Goal: Check status: Check status

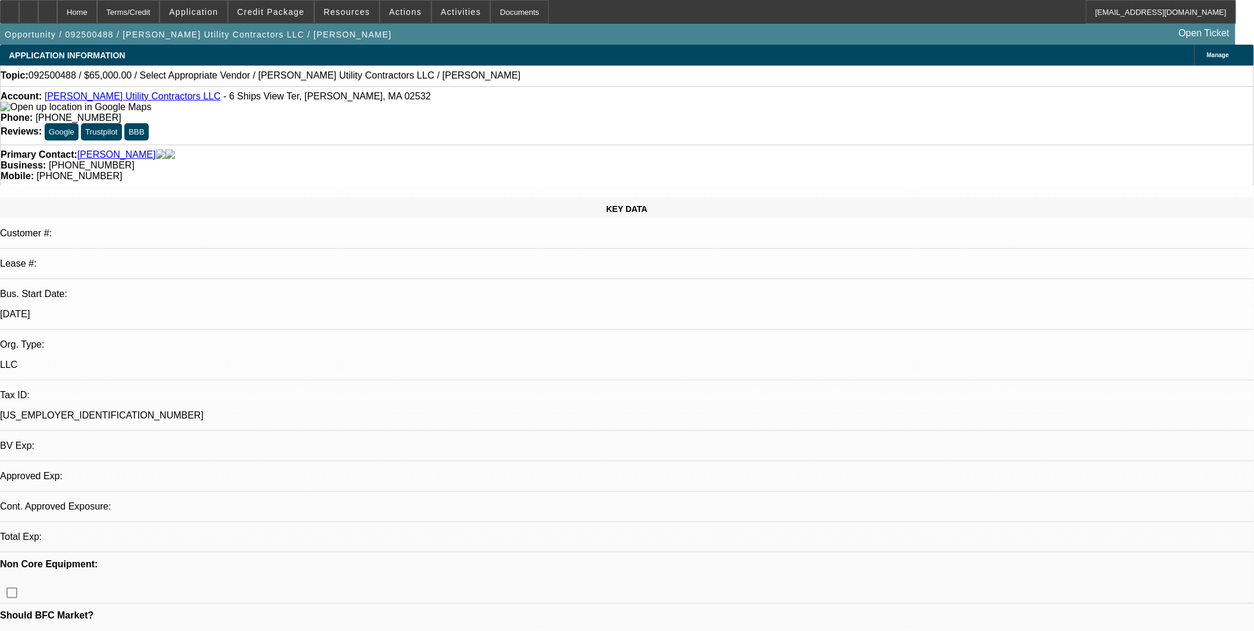
select select "0"
select select "2"
select select "0.1"
select select "1"
select select "2"
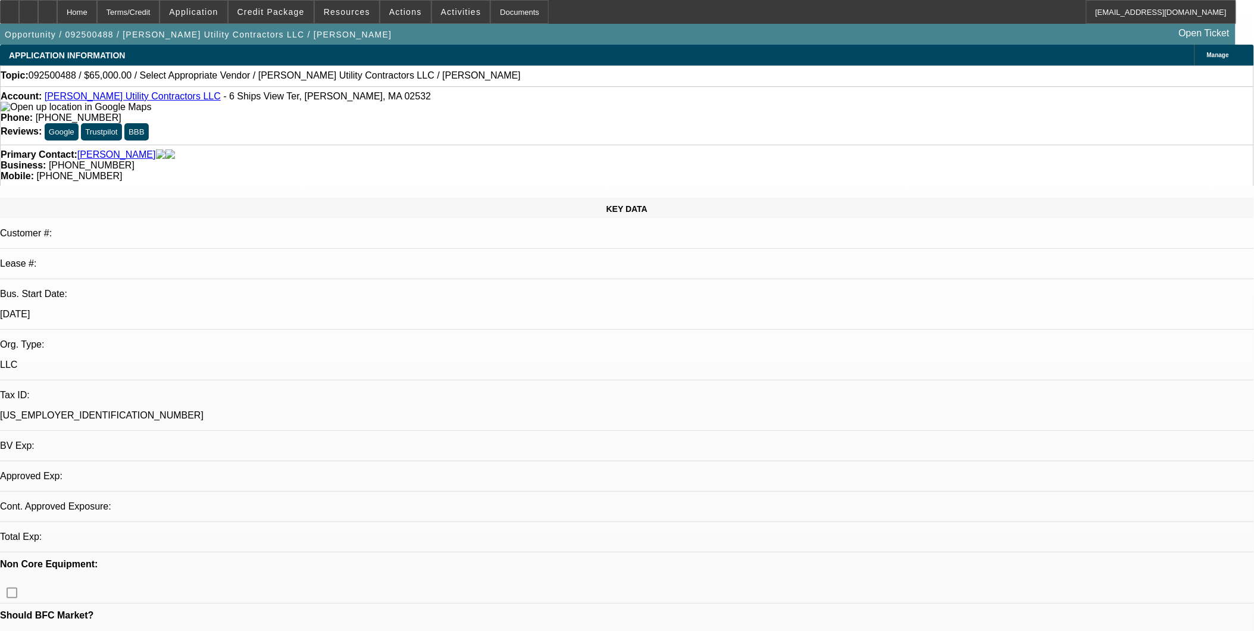
select select "4"
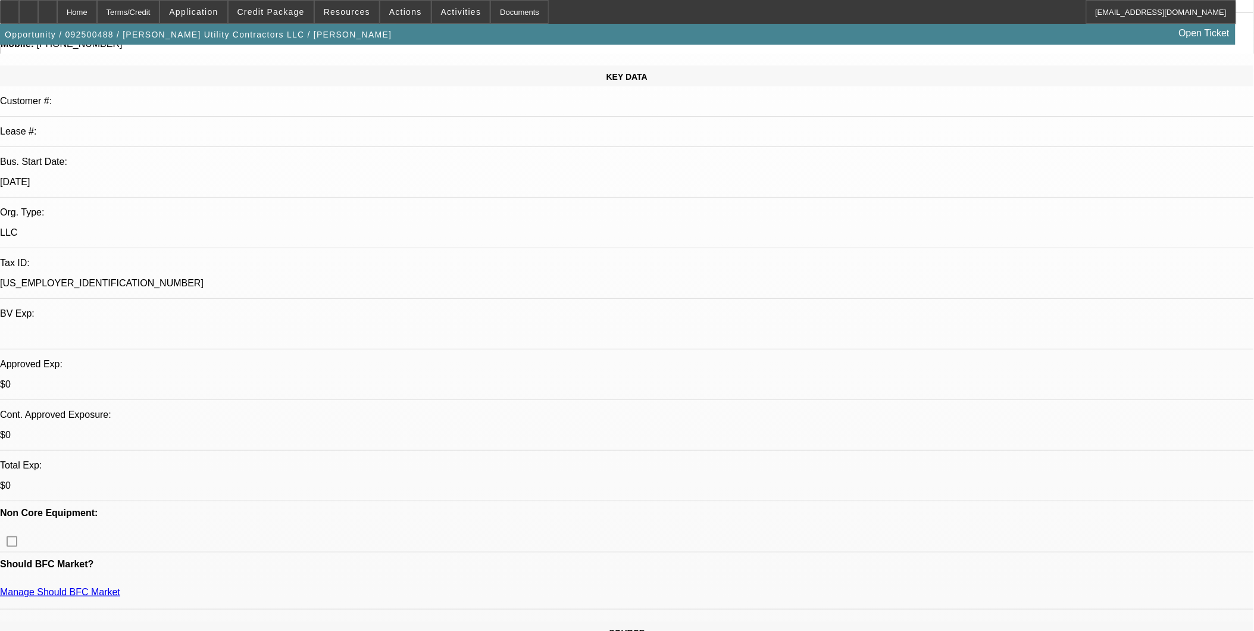
scroll to position [198, 0]
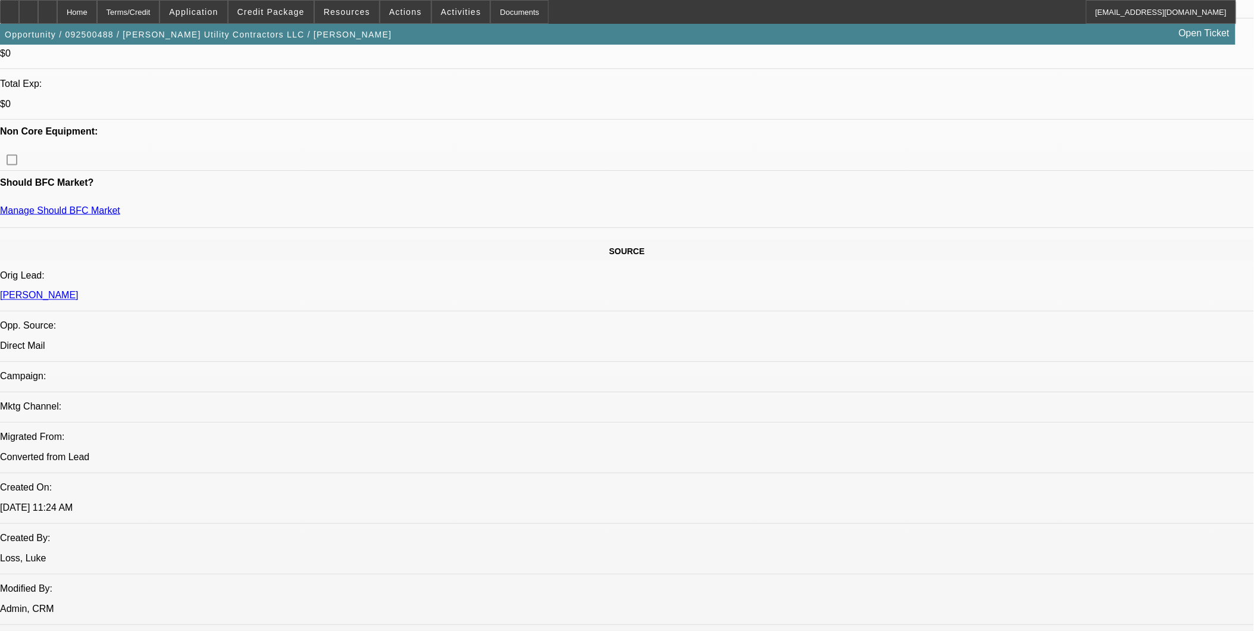
scroll to position [528, 0]
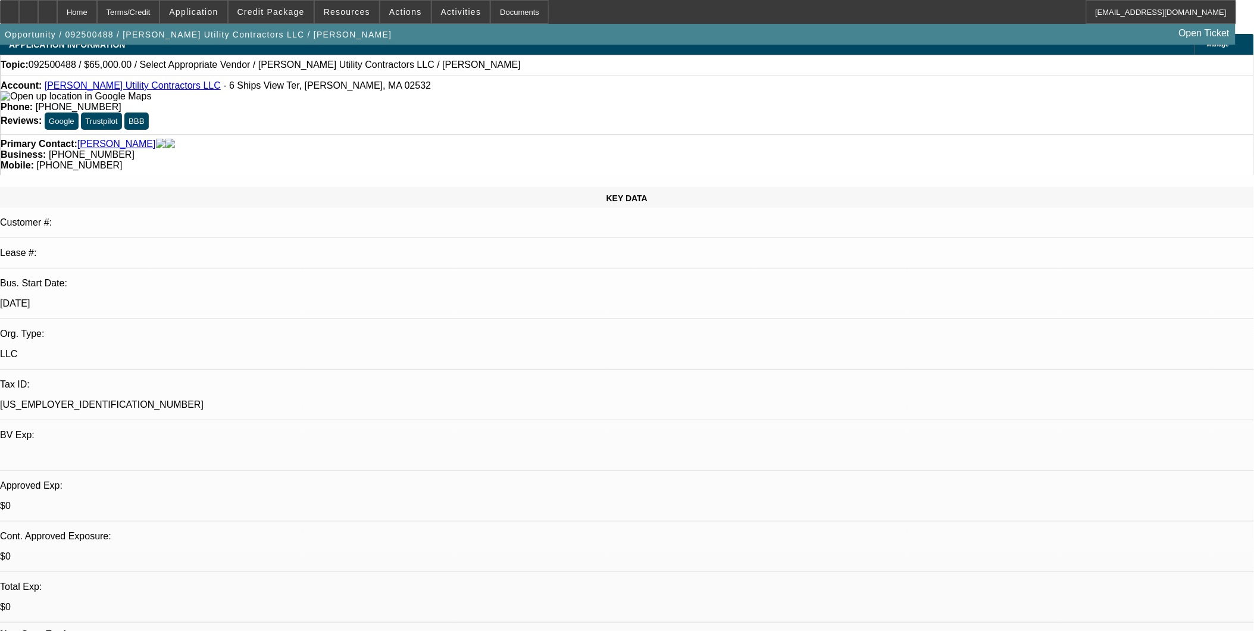
scroll to position [0, 0]
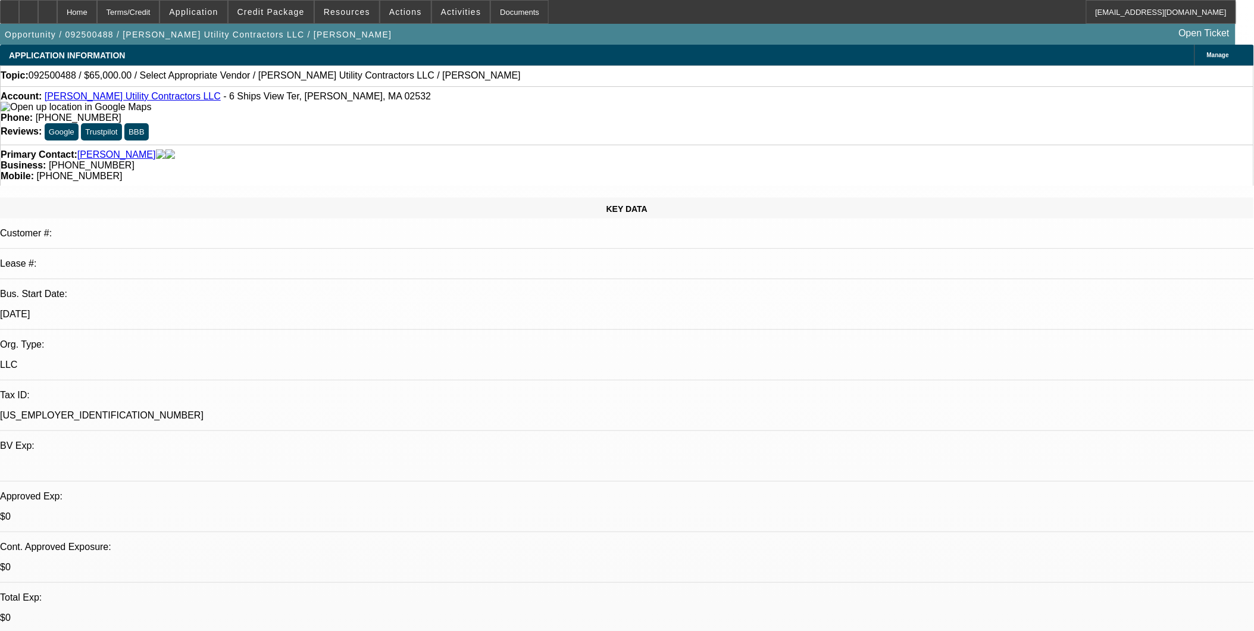
drag, startPoint x: 441, startPoint y: 352, endPoint x: 458, endPoint y: 356, distance: 17.7
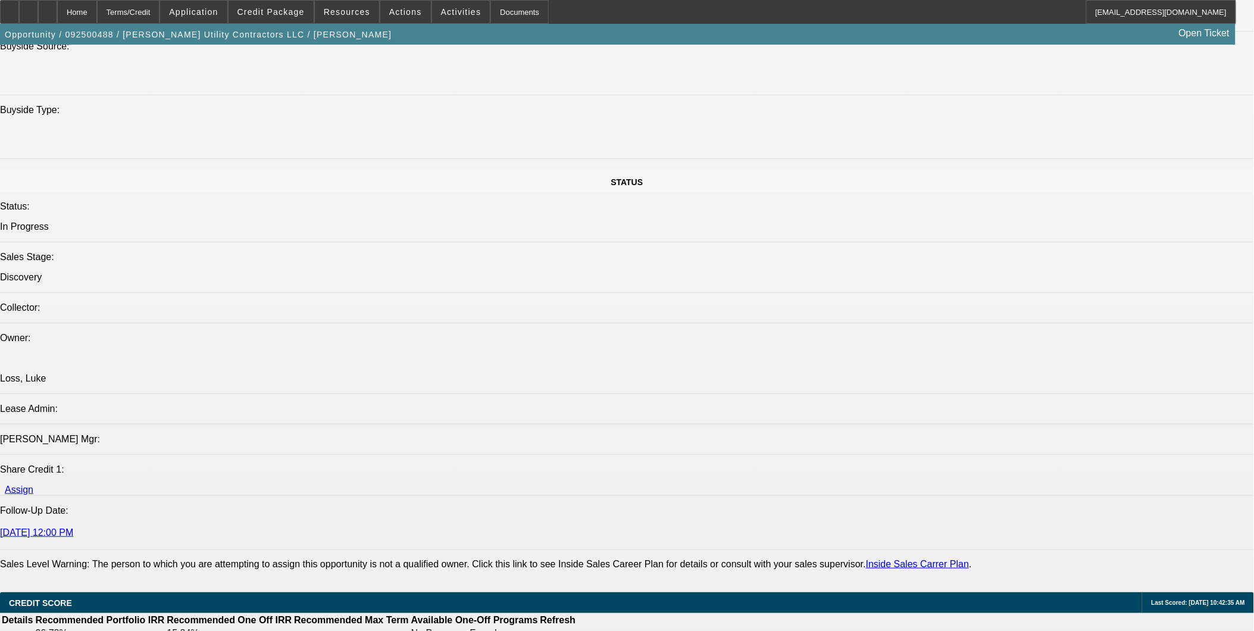
scroll to position [1190, 0]
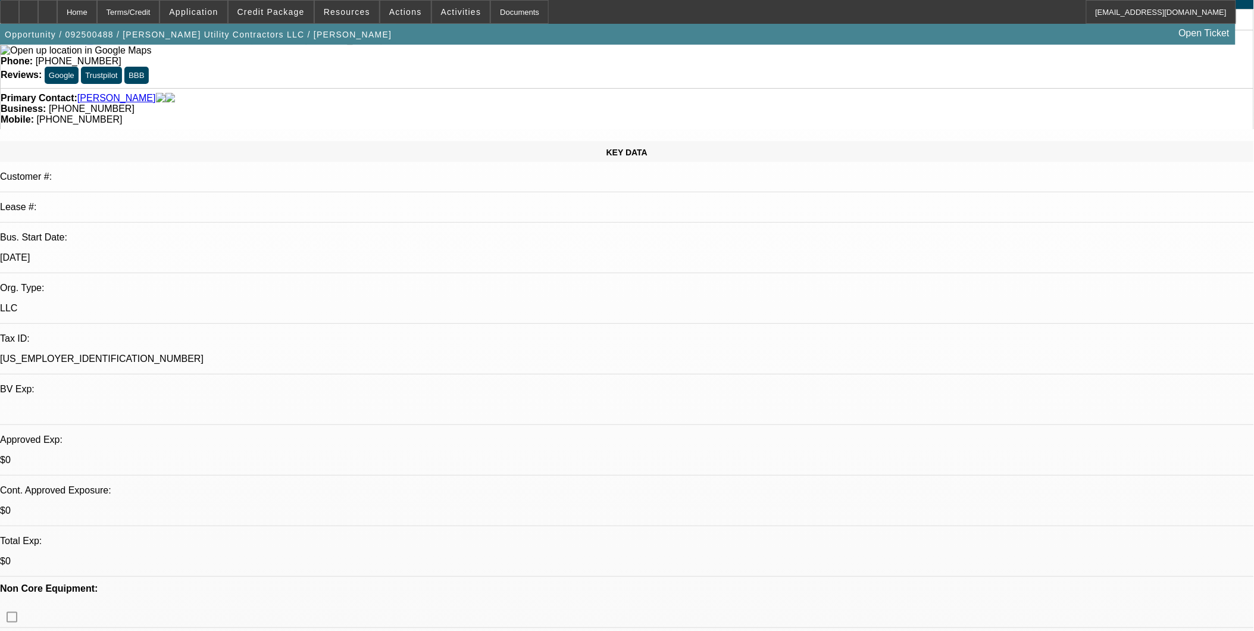
scroll to position [0, 0]
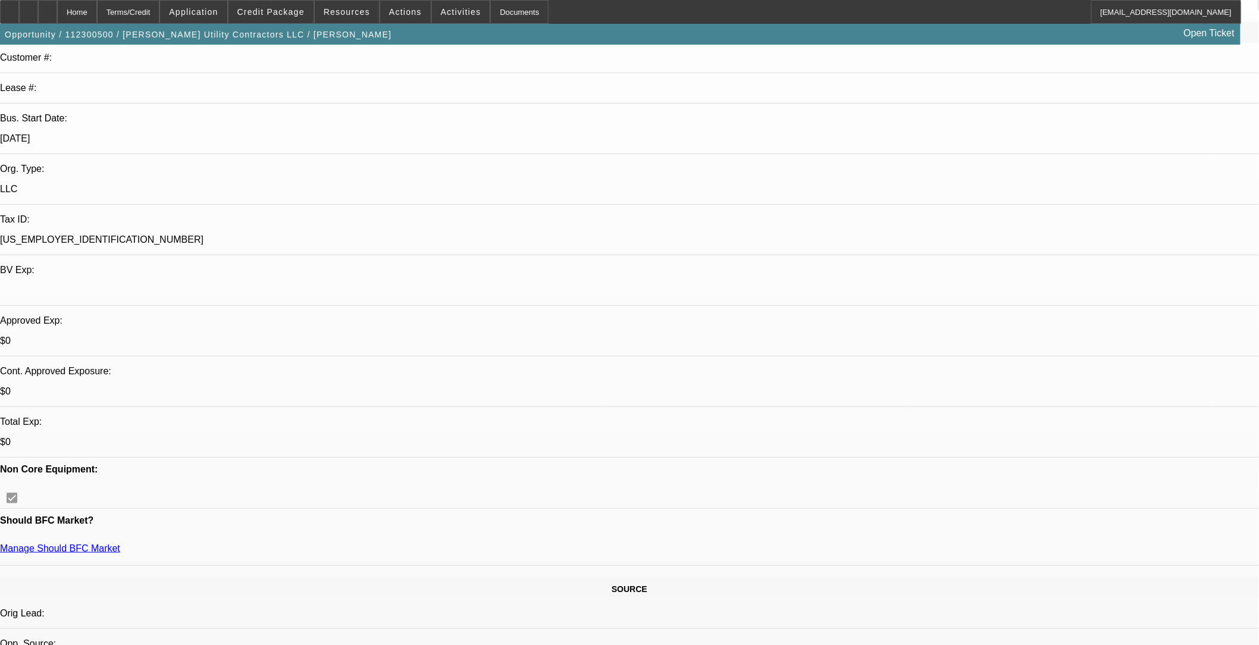
select select "0"
select select "0.1"
select select "0"
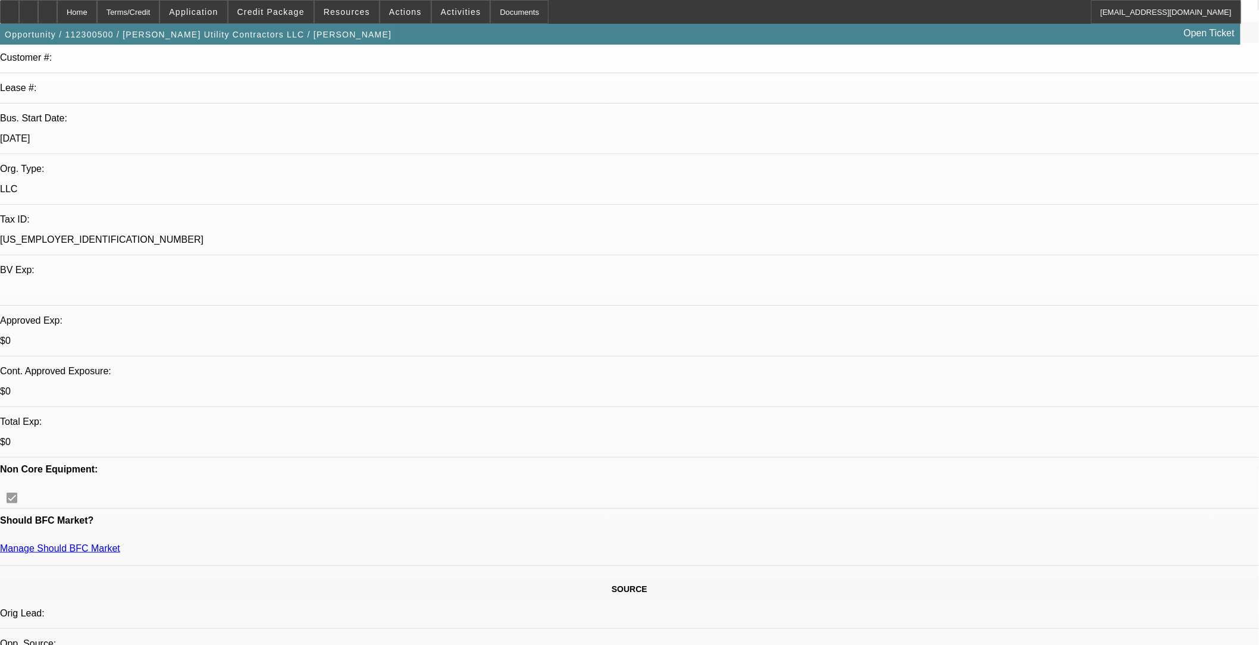
select select "0.1"
select select "0.15"
select select "2"
select select "0.1"
select select "0.15"
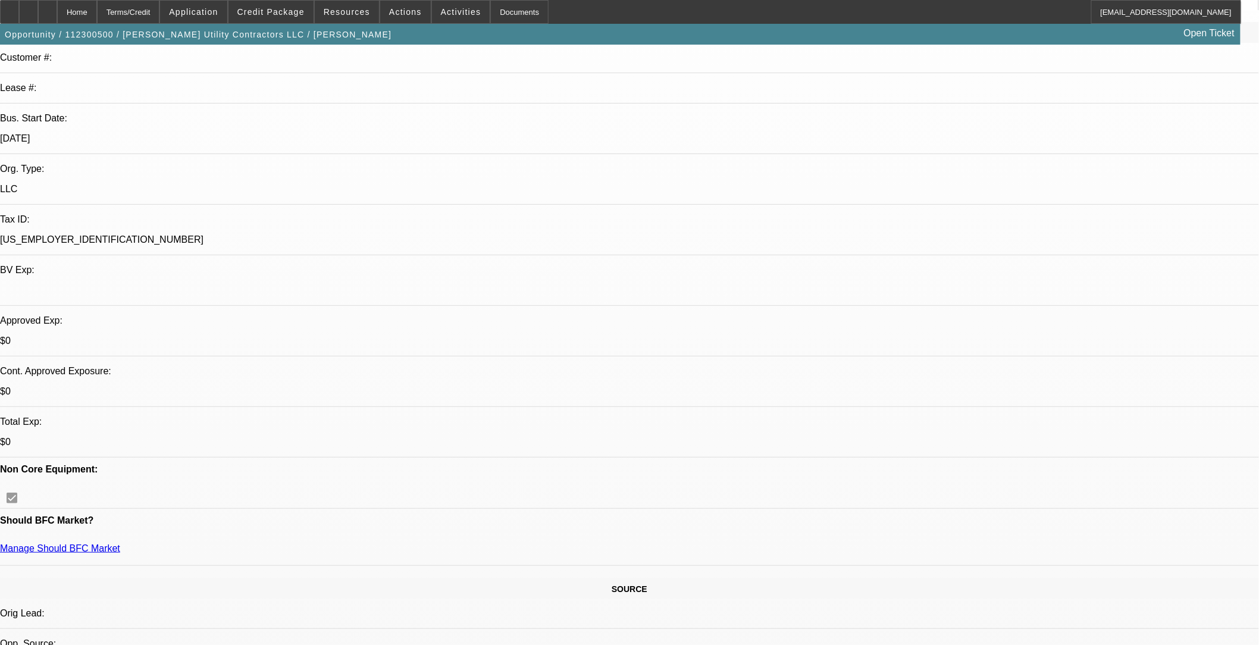
select select "2"
select select "0.1"
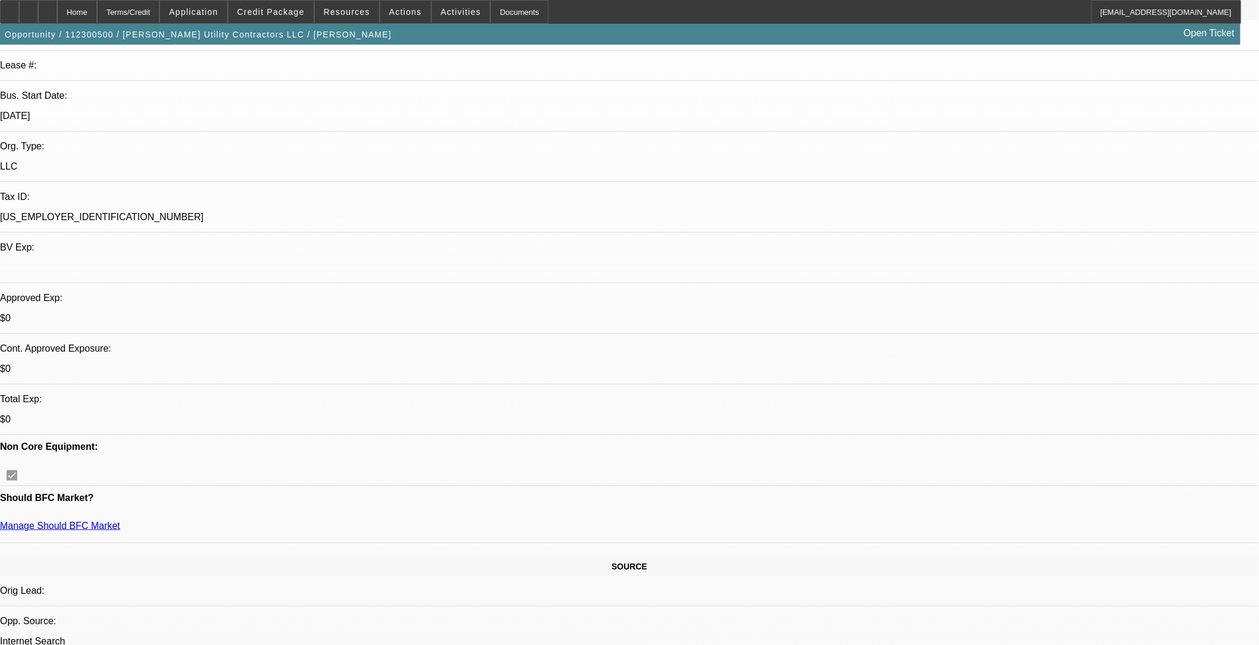
select select "1"
select select "3"
select select "4"
select select "1"
select select "2"
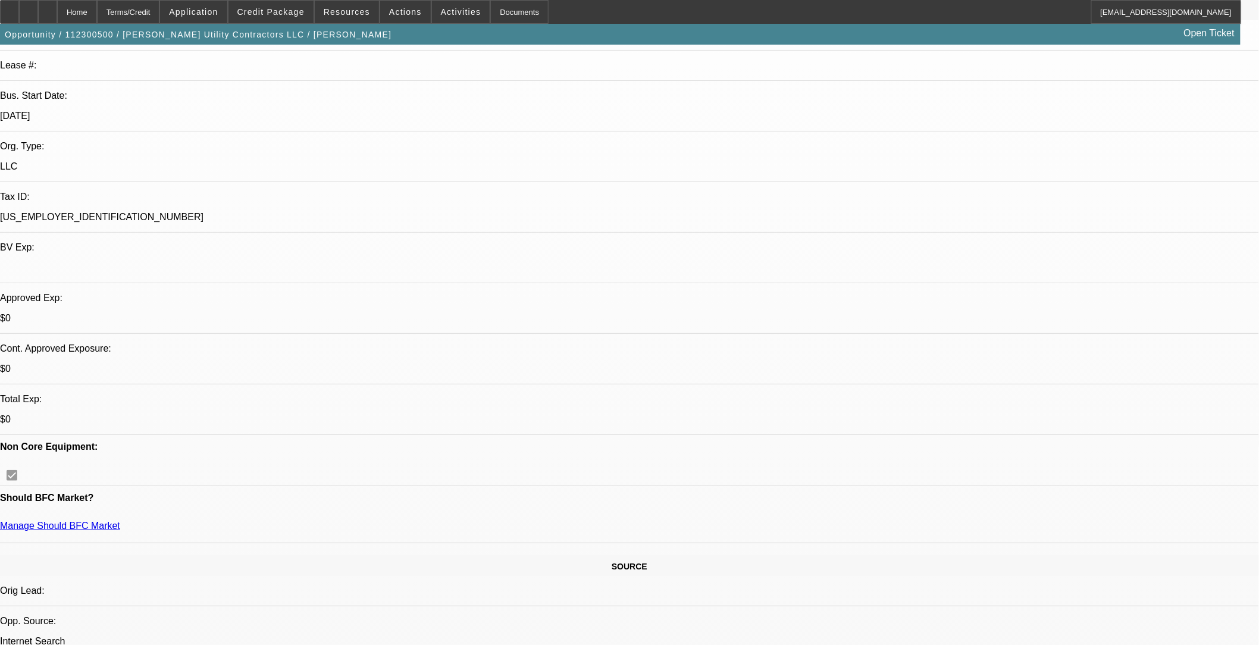
select select "4"
select select "1"
select select "2"
select select "4"
select select "1"
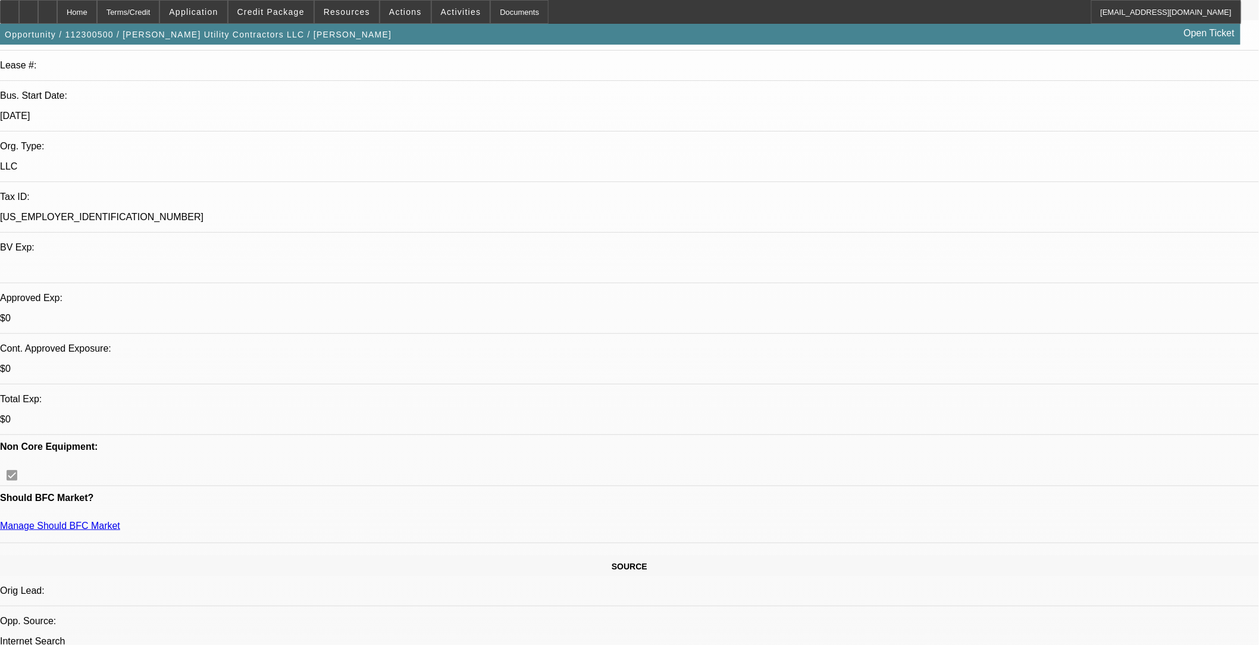
select select "2"
select select "4"
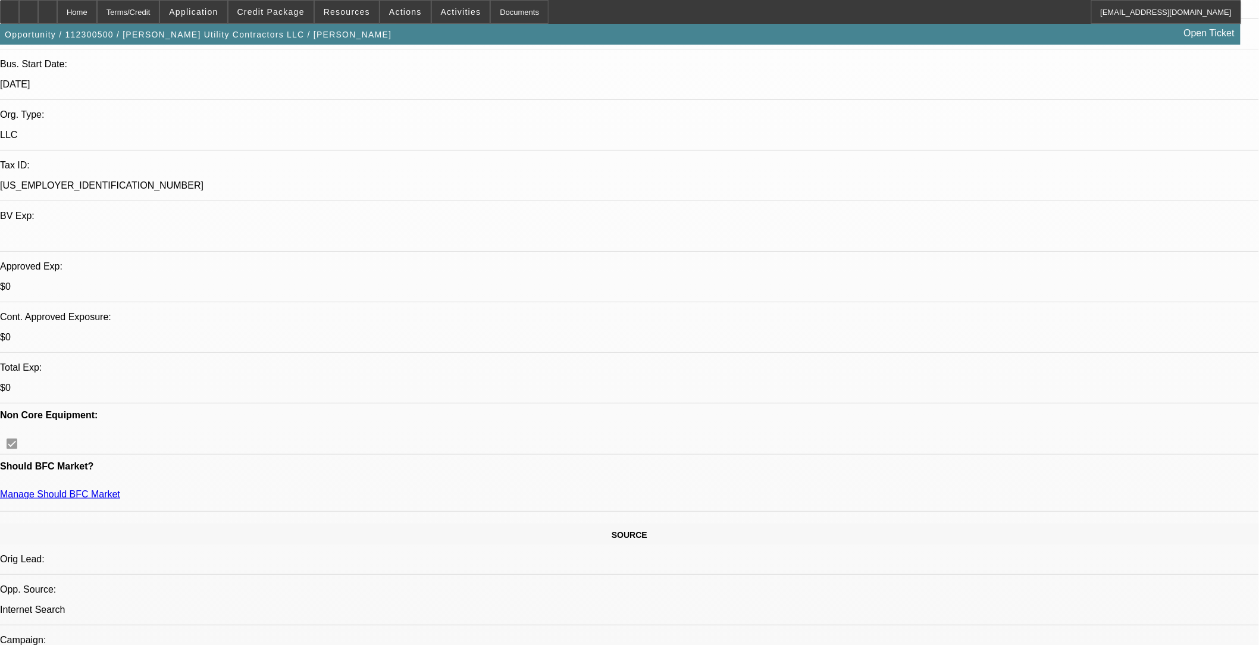
scroll to position [264, 0]
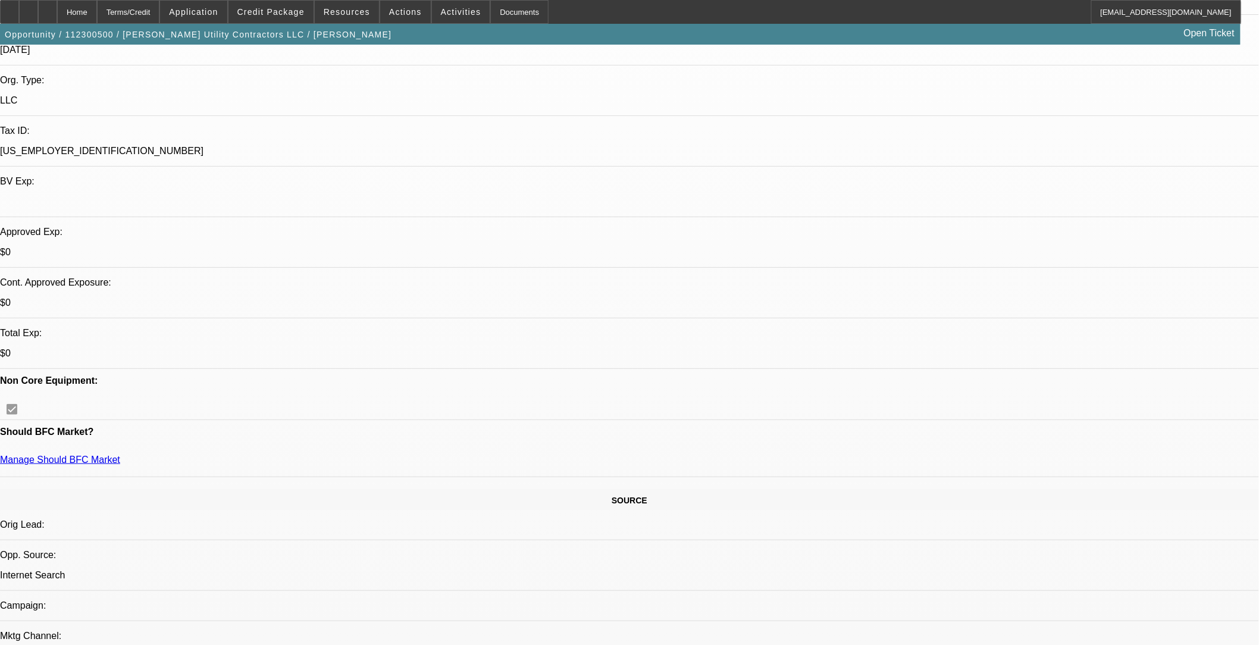
click at [275, 14] on span "Credit Package" at bounding box center [270, 12] width 67 height 10
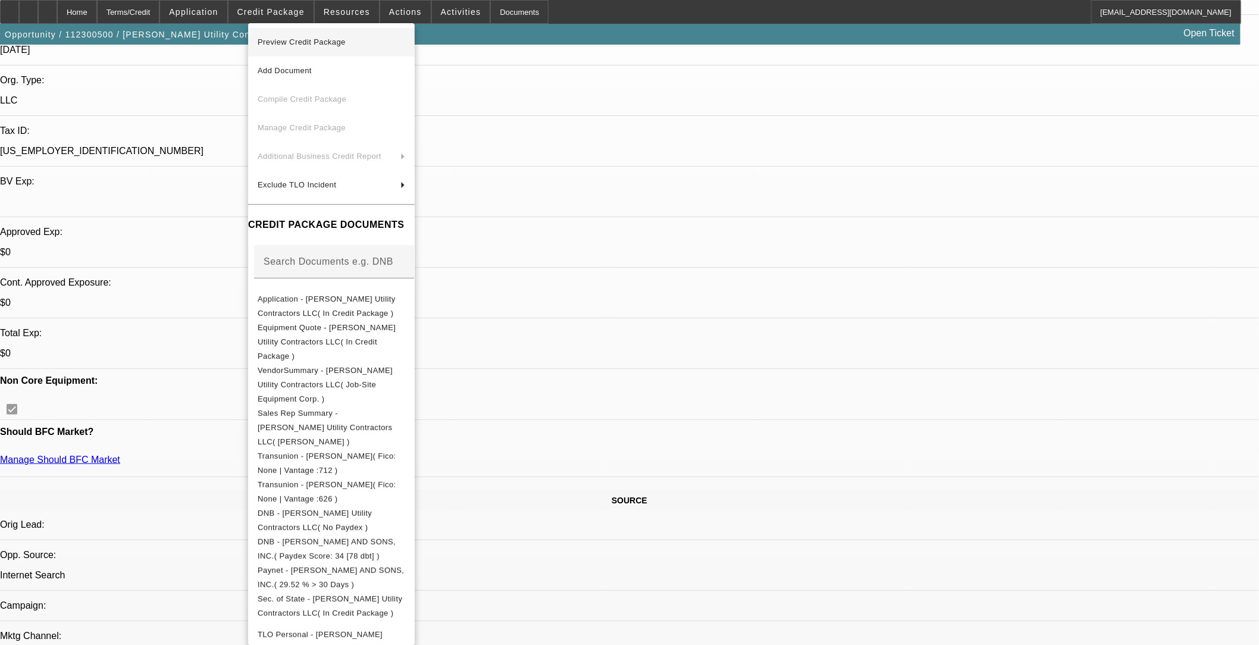
click at [336, 40] on span "Preview Credit Package" at bounding box center [302, 41] width 88 height 9
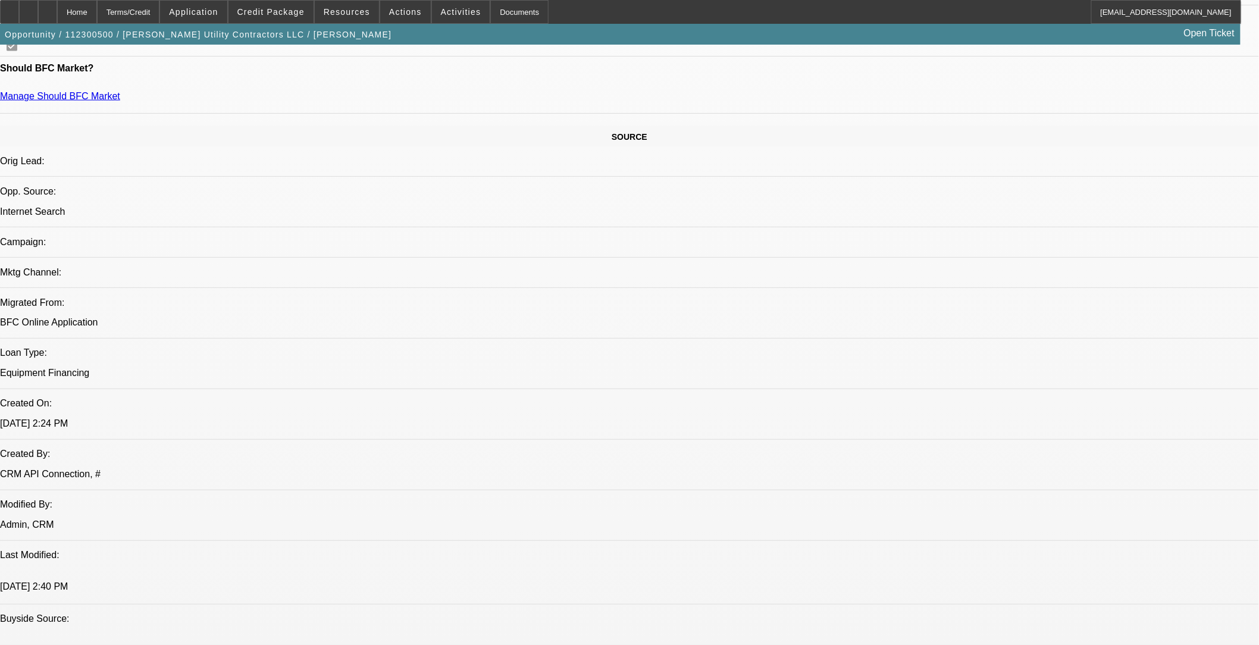
scroll to position [595, 0]
